Goal: Transaction & Acquisition: Purchase product/service

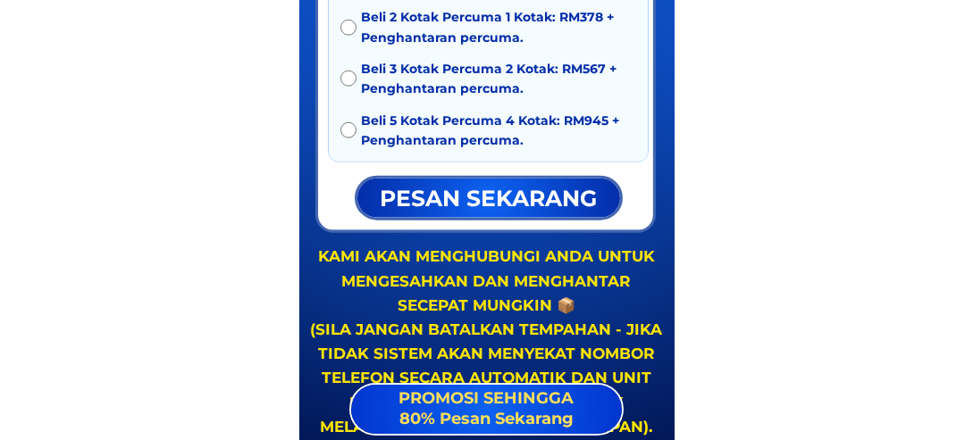
scroll to position [3663, 0]
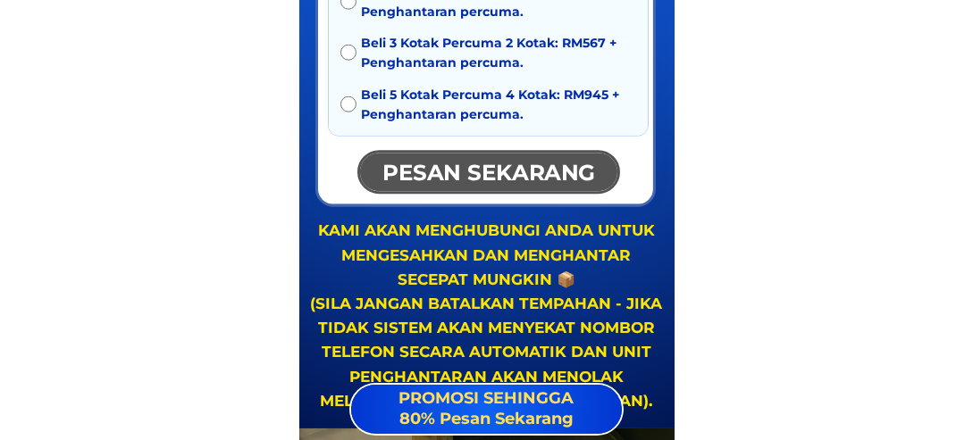
click at [576, 172] on p "pesan sekarang" at bounding box center [488, 172] width 283 height 43
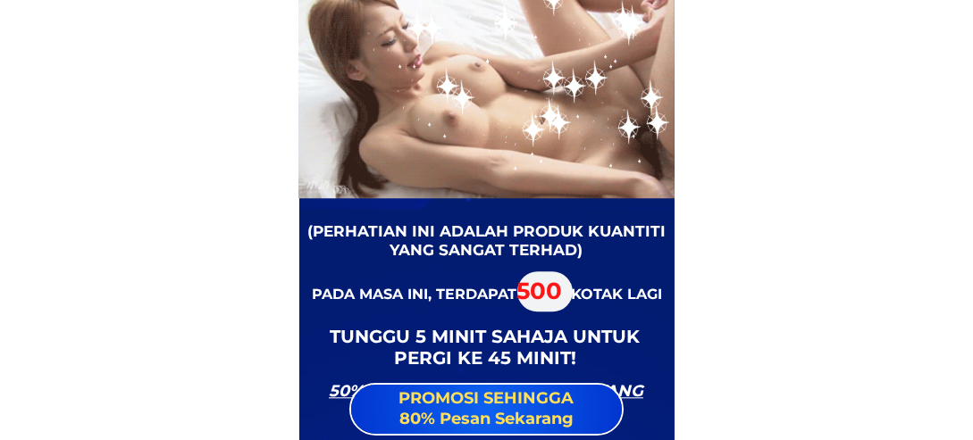
scroll to position [8249, 0]
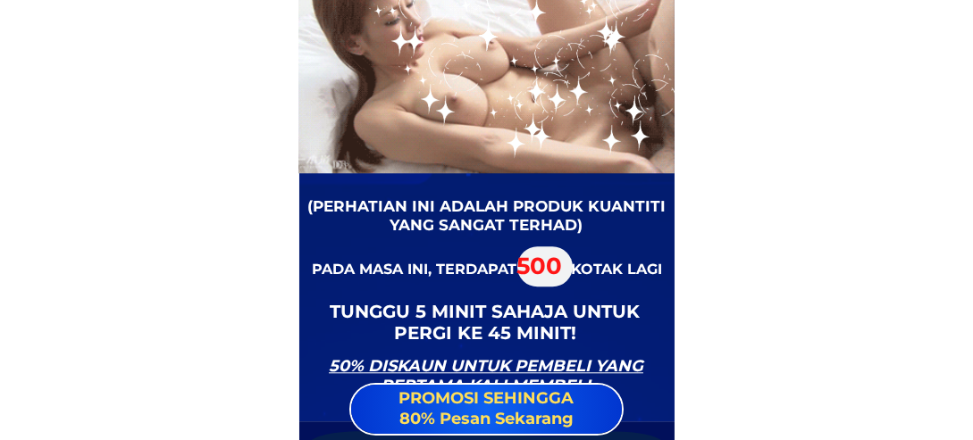
click at [554, 120] on div at bounding box center [555, 79] width 83 height 84
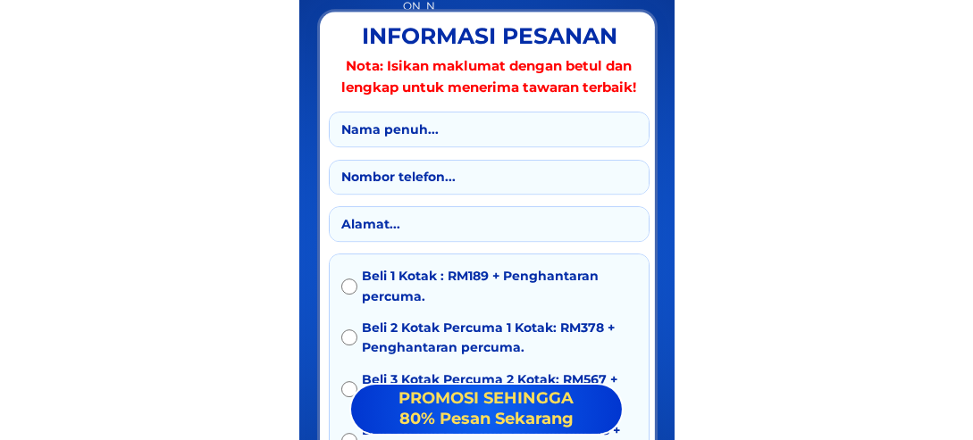
scroll to position [10125, 0]
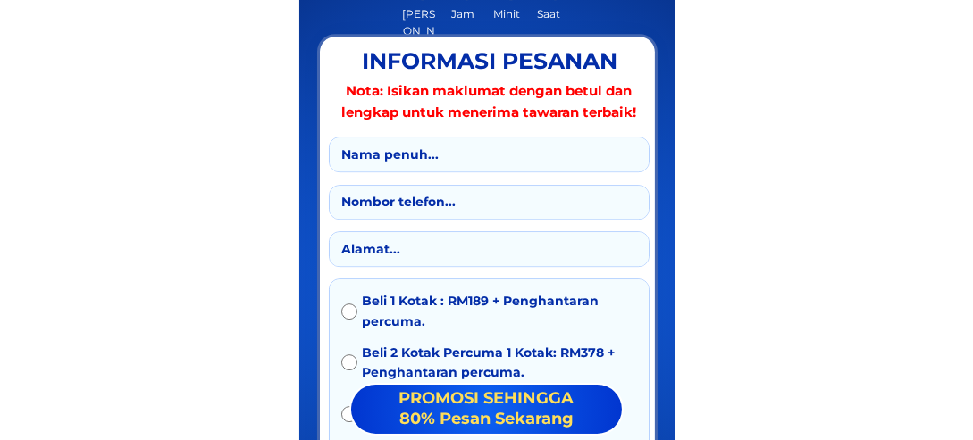
click at [535, 159] on input "text" at bounding box center [489, 155] width 305 height 34
click at [656, 194] on div "Beli 1 Kotak : RM189 + Penghantaran percuma. Beli 2 Kotak Percuma 1 Kotak: RM37…" at bounding box center [487, 303] width 340 height 539
click at [537, 205] on input "tel" at bounding box center [489, 203] width 305 height 34
click at [656, 208] on div "Beli 1 Kotak : RM189 + Penghantaran percuma. Beli 2 Kotak Percuma 1 Kotak: RM37…" at bounding box center [487, 303] width 340 height 539
click at [523, 236] on input "text" at bounding box center [489, 249] width 305 height 34
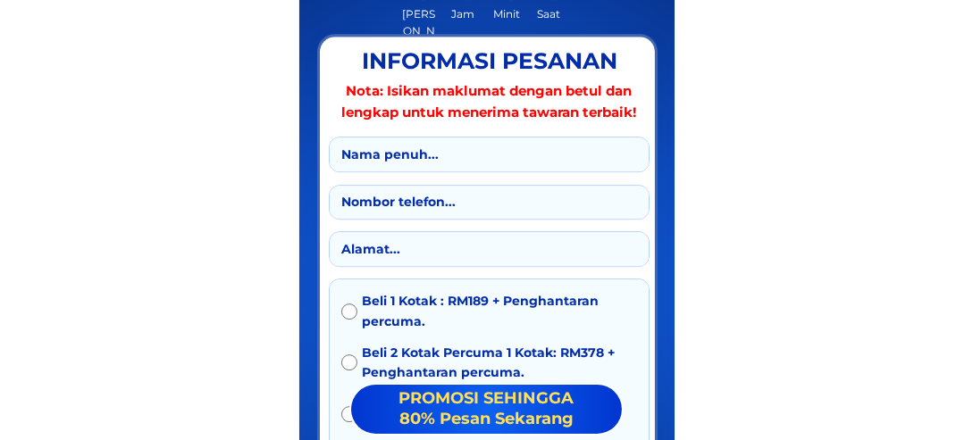
click at [656, 242] on div "Beli 1 Kotak : RM189 + Penghantaran percuma. Beli 2 Kotak Percuma 1 Kotak: RM37…" at bounding box center [487, 303] width 340 height 539
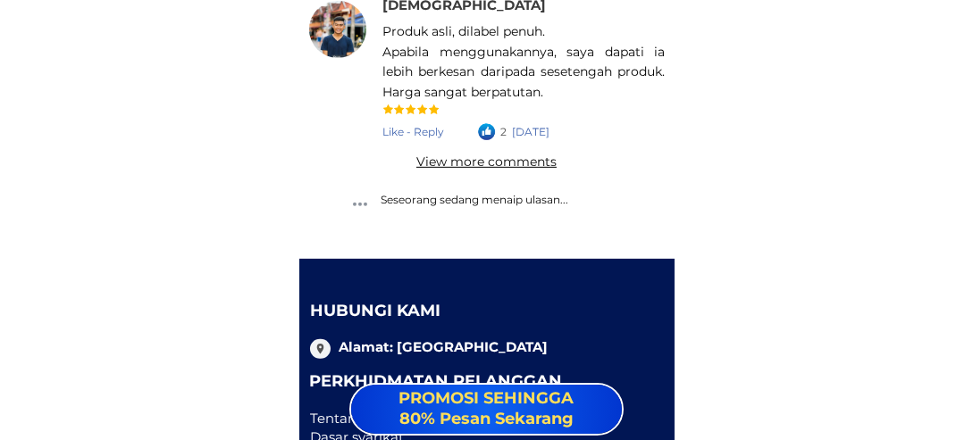
scroll to position [25999, 0]
